Goal: Check status: Check status

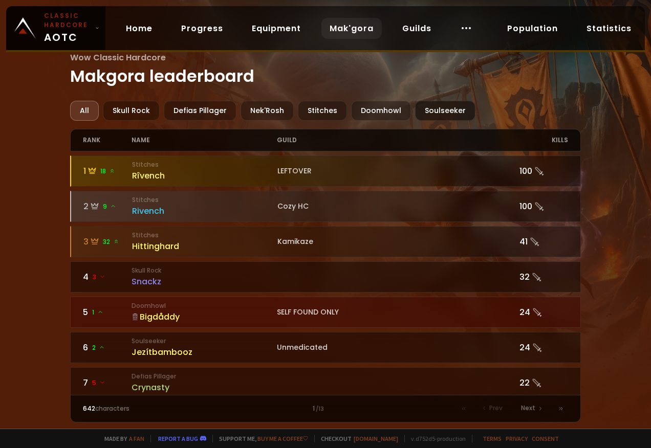
click at [435, 109] on div "Soulseeker" at bounding box center [445, 111] width 60 height 20
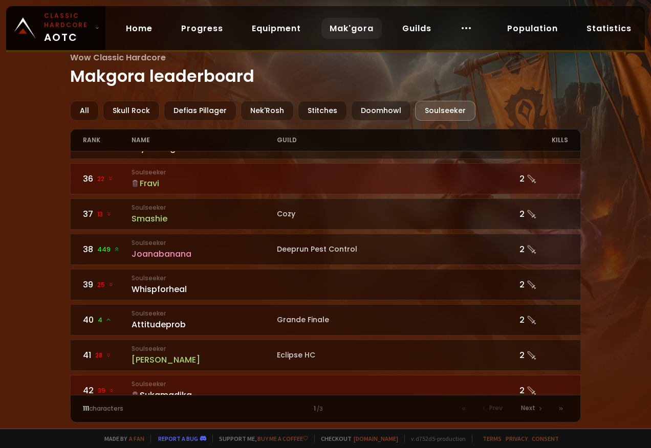
scroll to position [1527, 0]
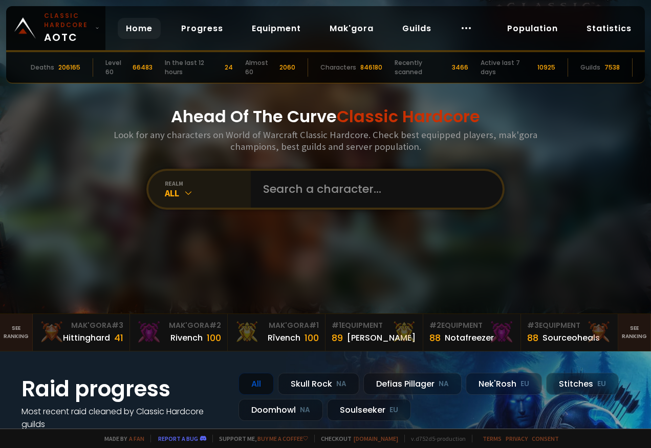
click at [170, 190] on div "All" at bounding box center [208, 193] width 86 height 12
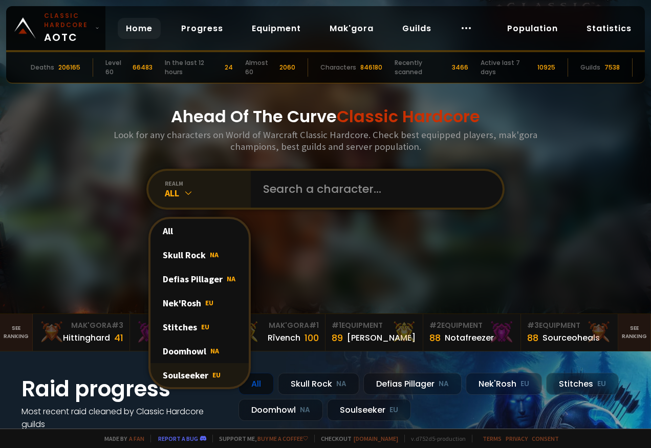
click at [192, 377] on div "Soulseeker EU" at bounding box center [200, 376] width 98 height 24
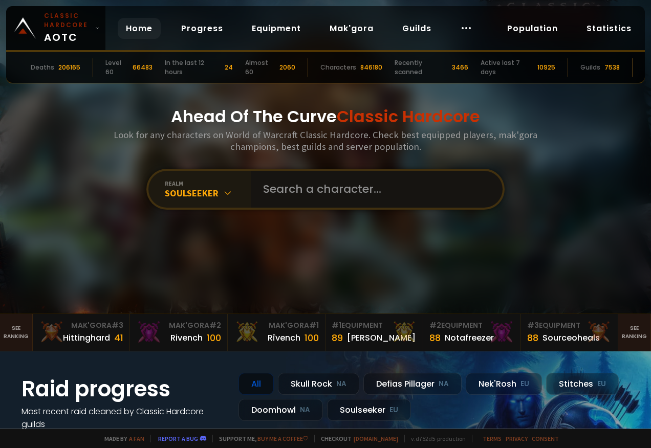
click at [309, 190] on input "text" at bounding box center [373, 189] width 233 height 37
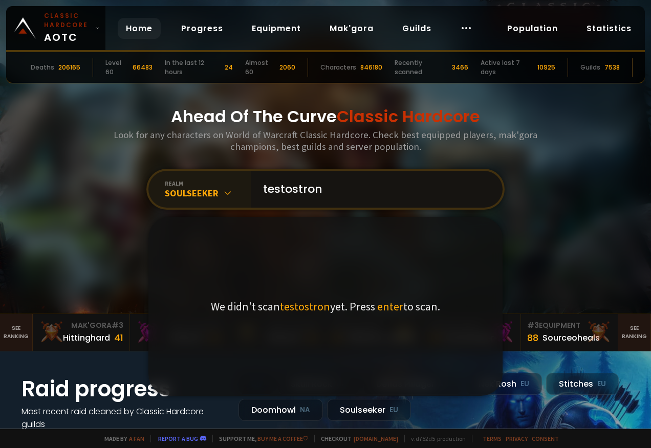
type input "testostroni"
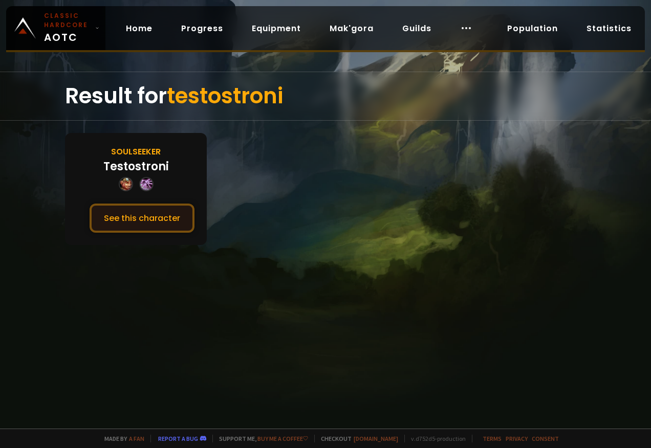
click at [136, 222] on button "See this character" at bounding box center [142, 218] width 105 height 29
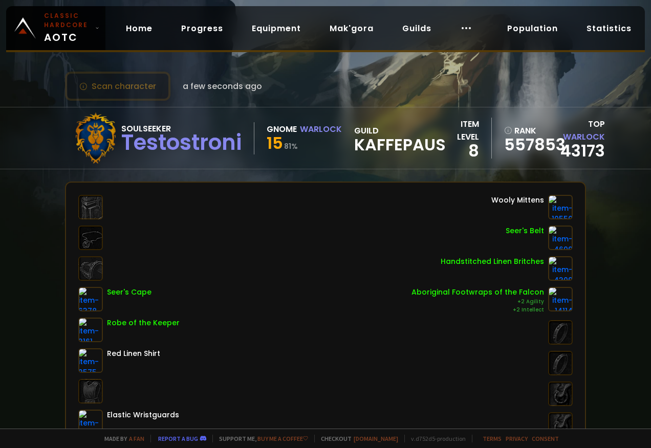
click at [159, 144] on div "Testostroni" at bounding box center [181, 142] width 120 height 15
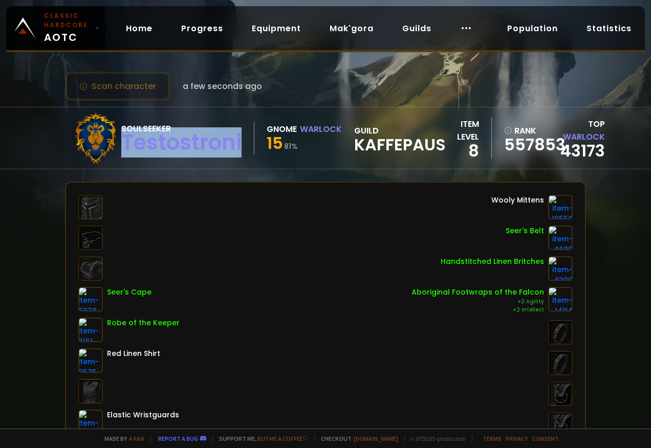
click at [158, 144] on div "Testostroni" at bounding box center [181, 142] width 120 height 15
copy div "Testostroni"
